Goal: Transaction & Acquisition: Subscribe to service/newsletter

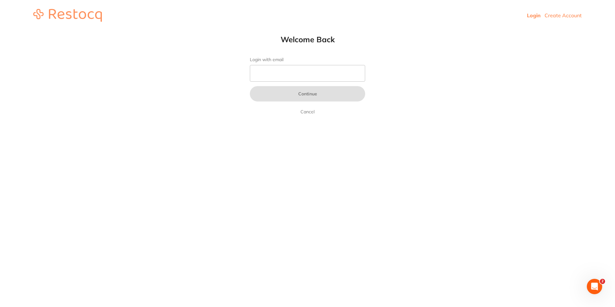
click at [568, 14] on link "Create Account" at bounding box center [562, 15] width 37 height 6
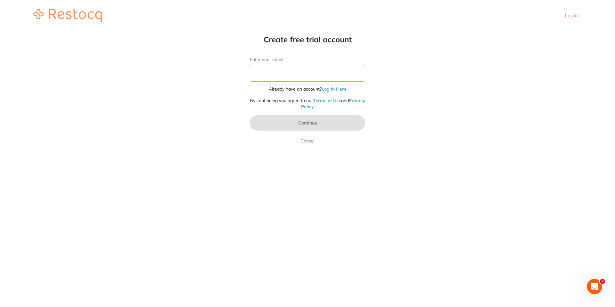
click at [309, 77] on input "Enter your email" at bounding box center [307, 73] width 115 height 17
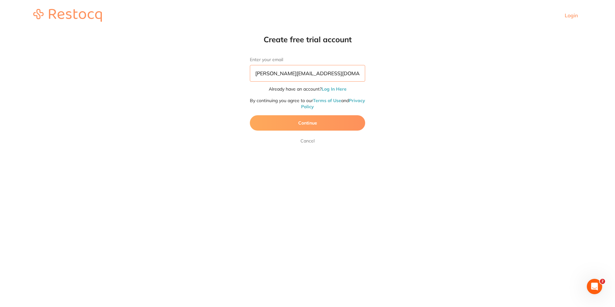
type input "[PERSON_NAME][EMAIL_ADDRESS][DOMAIN_NAME]"
